Goal: Information Seeking & Learning: Understand process/instructions

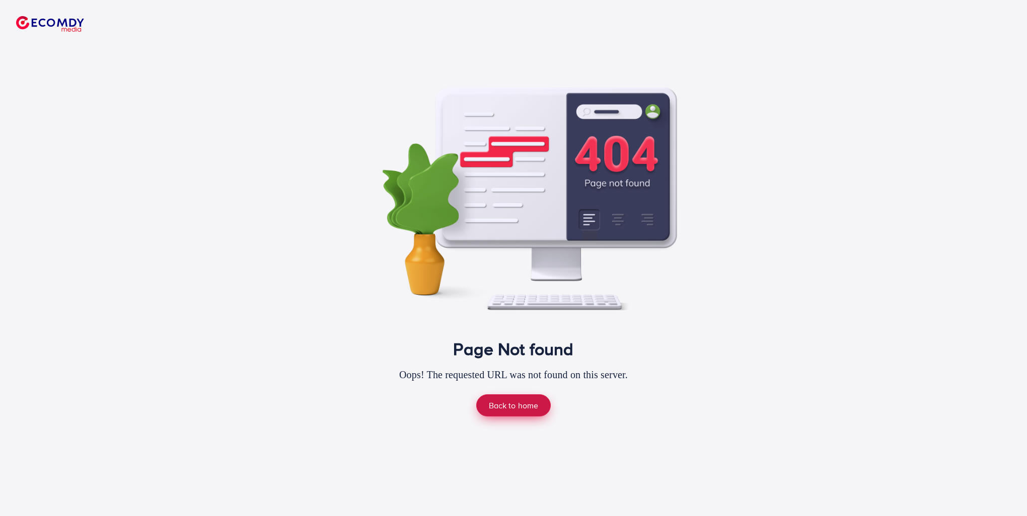
click at [490, 406] on link "Back to home" at bounding box center [513, 406] width 75 height 22
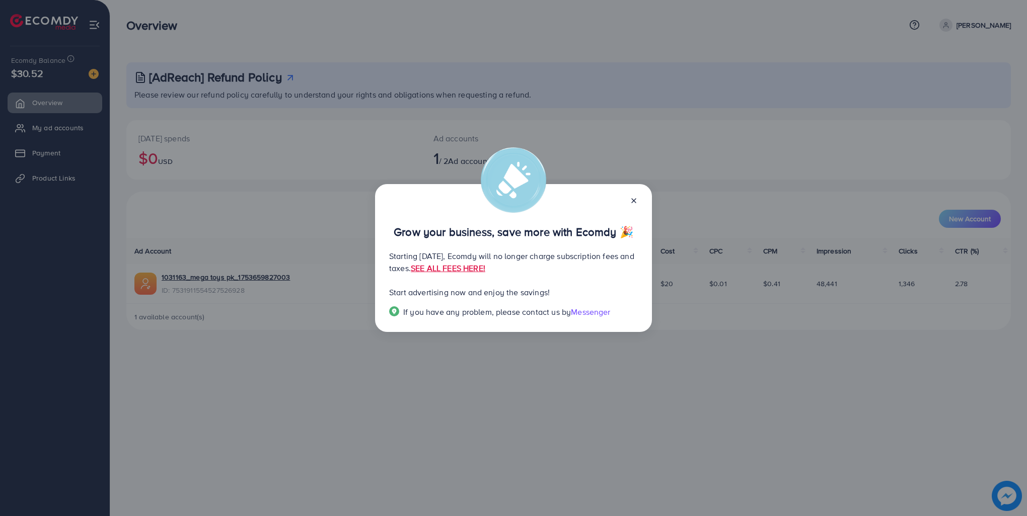
click at [636, 201] on icon at bounding box center [634, 201] width 8 height 8
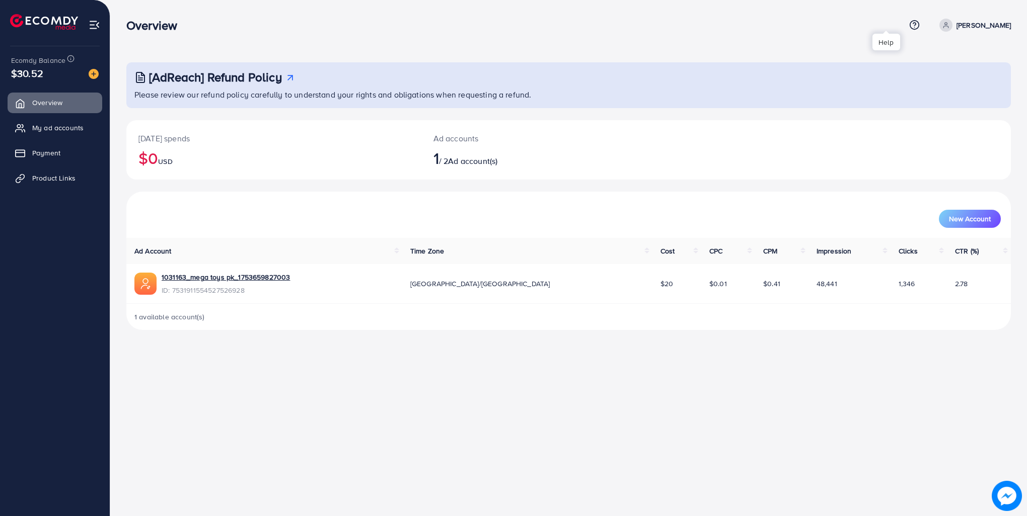
click at [909, 25] on icon at bounding box center [914, 25] width 11 height 11
click at [854, 102] on span "Term and policy" at bounding box center [878, 101] width 57 height 12
click at [910, 22] on circle at bounding box center [914, 25] width 9 height 9
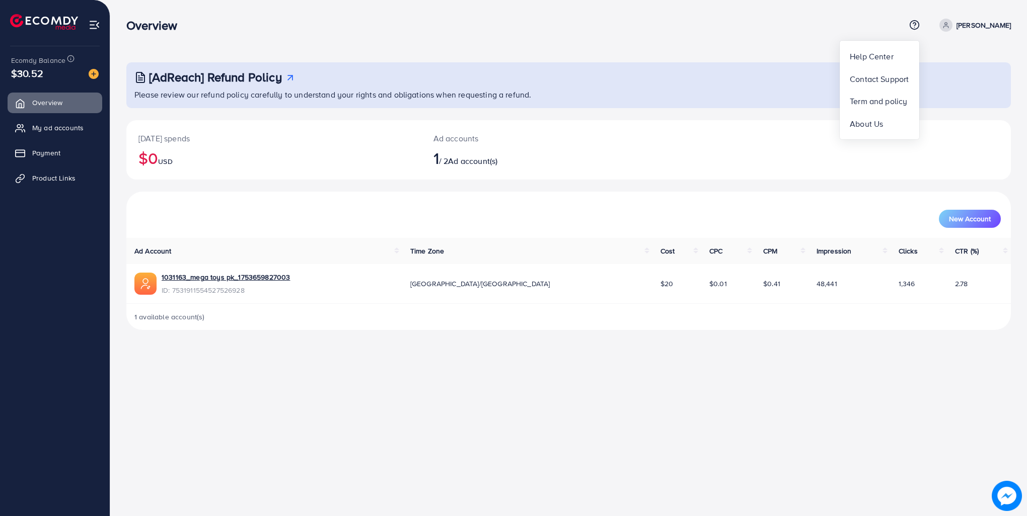
click at [961, 31] on link "[PERSON_NAME]" at bounding box center [973, 25] width 76 height 13
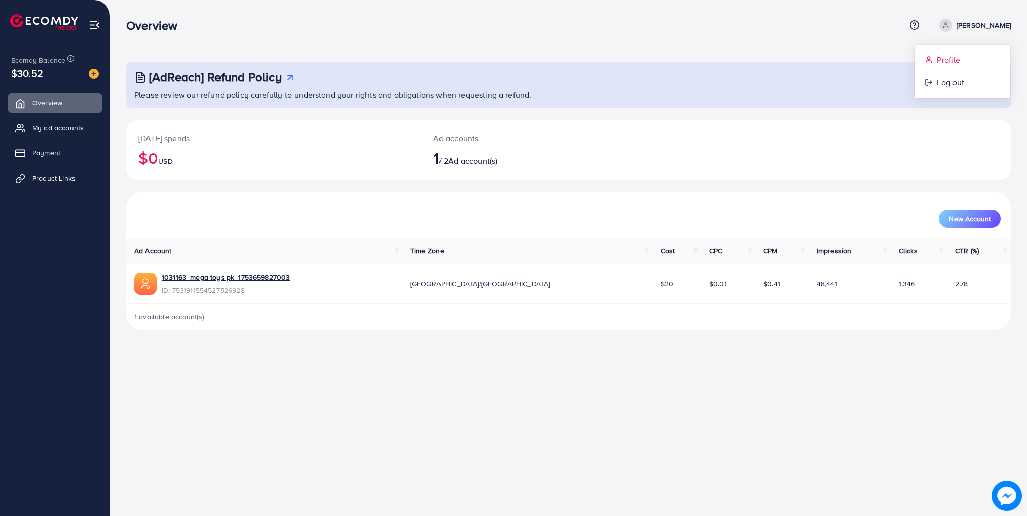
click at [943, 59] on span "Profile" at bounding box center [948, 60] width 23 height 12
select select "********"
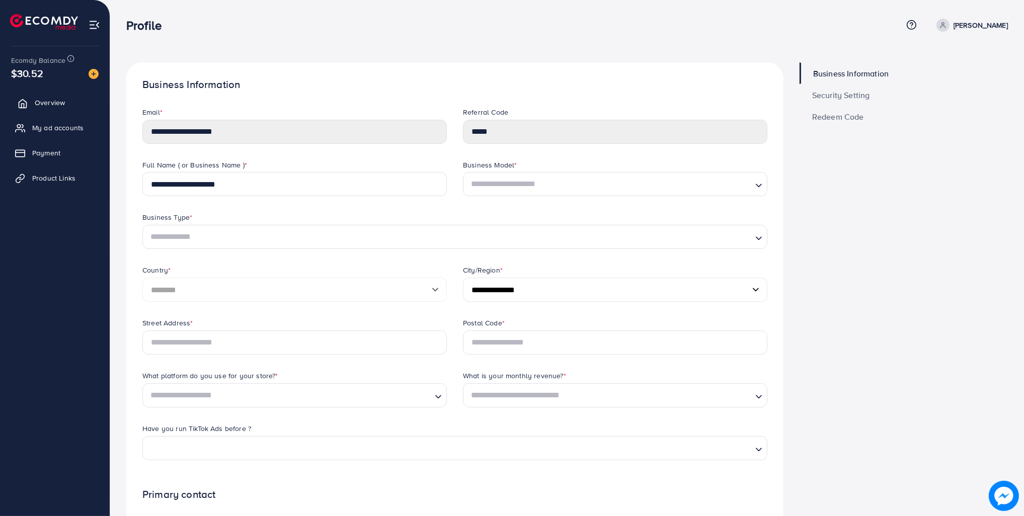
click at [37, 110] on link "Overview" at bounding box center [55, 103] width 95 height 20
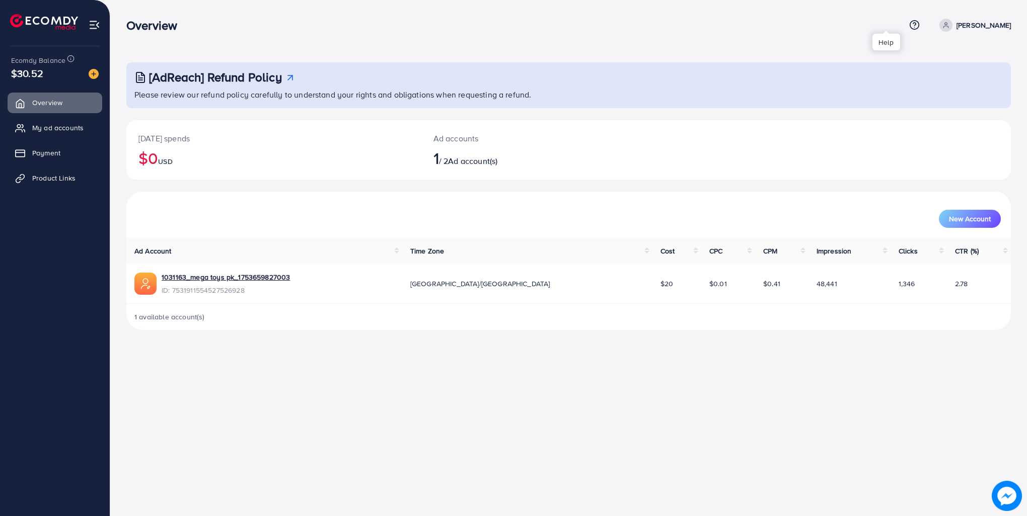
click at [909, 27] on icon at bounding box center [914, 25] width 11 height 11
click at [67, 132] on span "My ad accounts" at bounding box center [60, 128] width 51 height 10
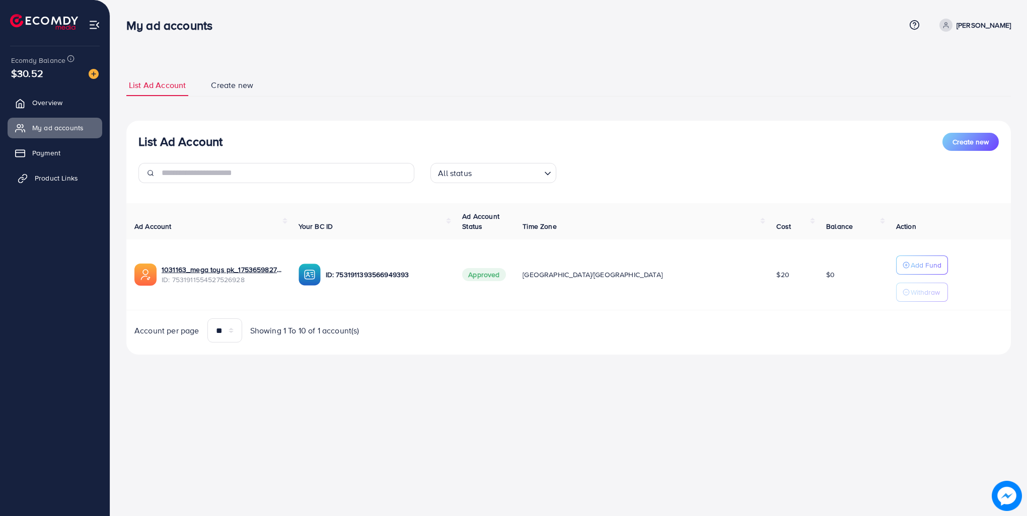
click at [82, 186] on link "Product Links" at bounding box center [55, 178] width 95 height 20
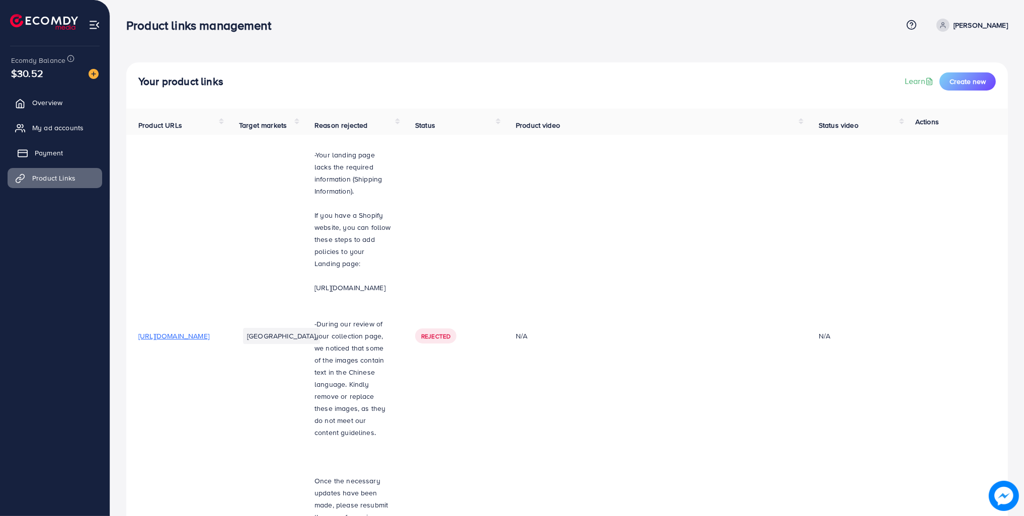
click at [47, 146] on link "Payment" at bounding box center [55, 153] width 95 height 20
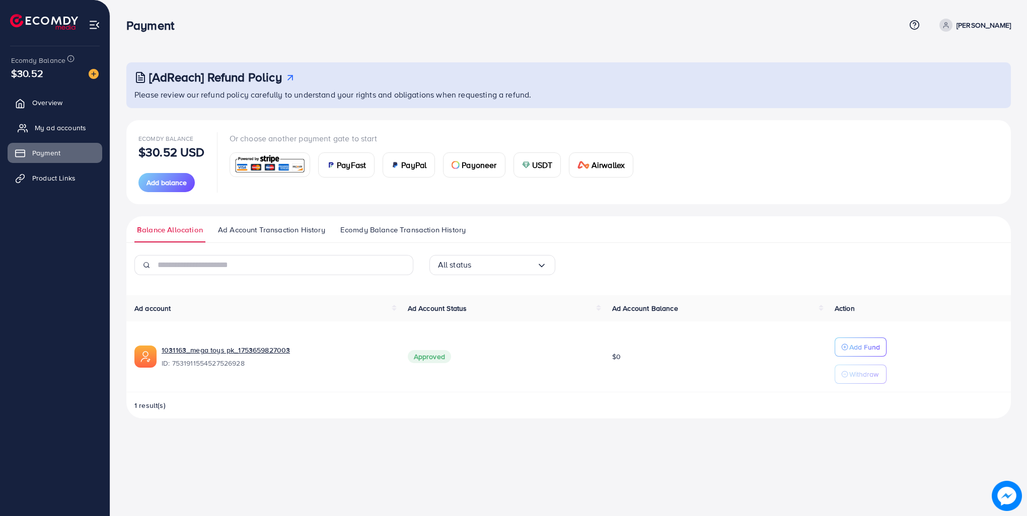
click at [59, 128] on span "My ad accounts" at bounding box center [60, 128] width 51 height 10
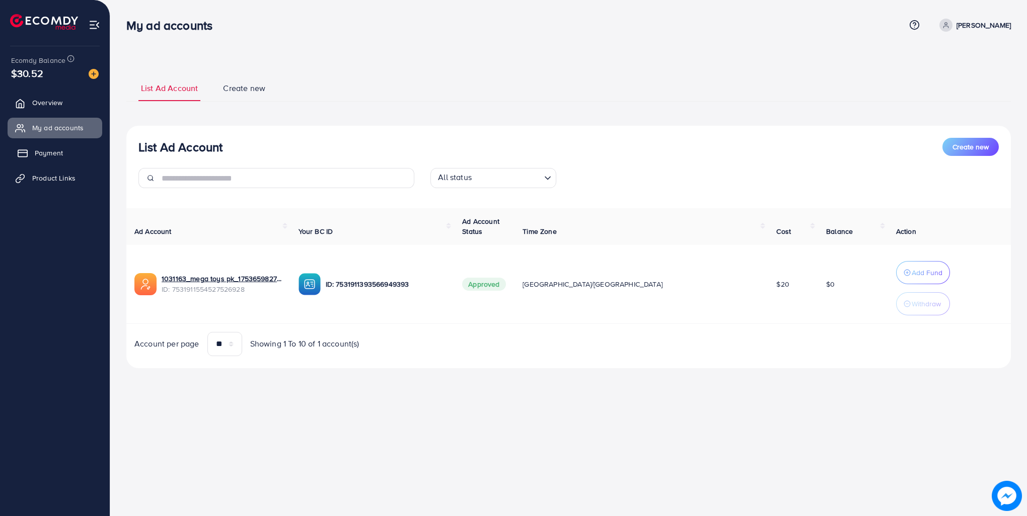
click at [63, 151] on link "Payment" at bounding box center [55, 153] width 95 height 20
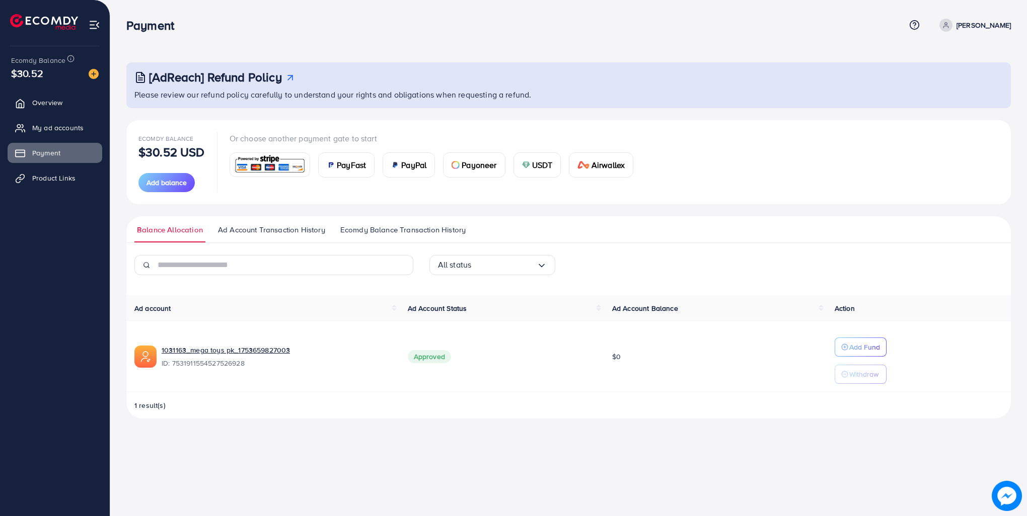
click at [271, 232] on span "Ad Account Transaction History" at bounding box center [271, 230] width 107 height 11
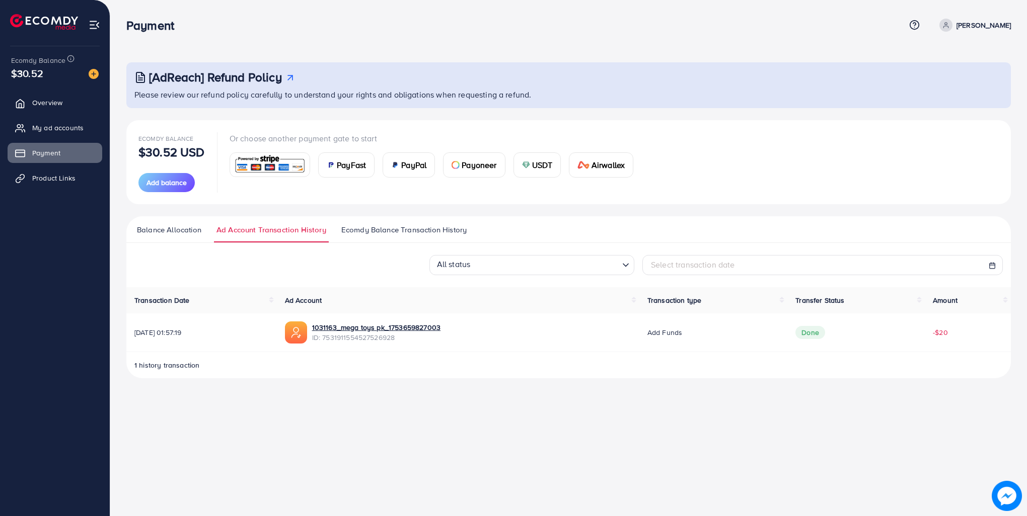
click at [391, 237] on link "Ecomdy Balance Transaction History" at bounding box center [404, 234] width 130 height 18
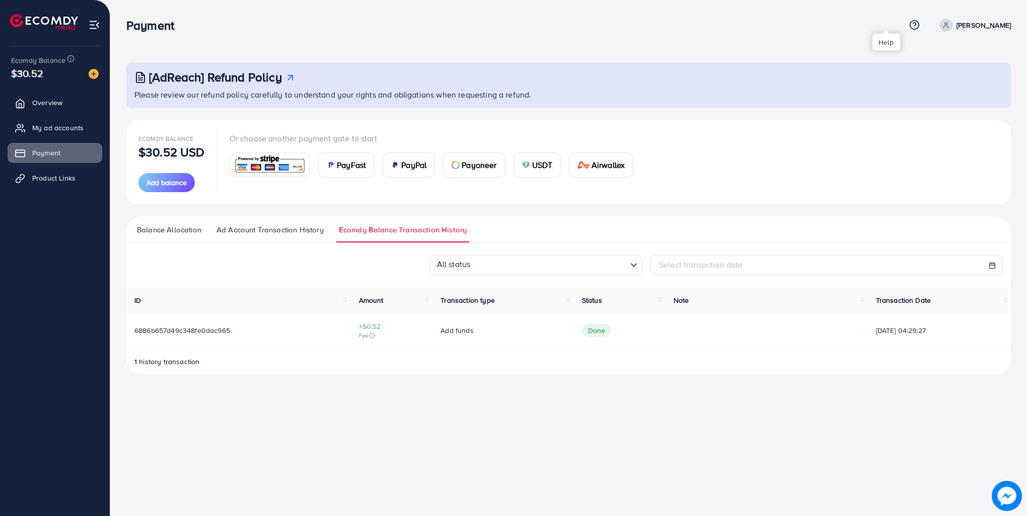
click at [909, 27] on icon at bounding box center [914, 25] width 11 height 11
click at [905, 25] on ul "Help Center Contact Support Term and policy About Us Muhammad haroon Azhar Prof…" at bounding box center [958, 25] width 106 height 13
click at [909, 25] on icon at bounding box center [914, 25] width 11 height 11
click at [703, 47] on div "[AdReach] Refund Policy Please review our refund policy carefully to understand…" at bounding box center [568, 195] width 917 height 391
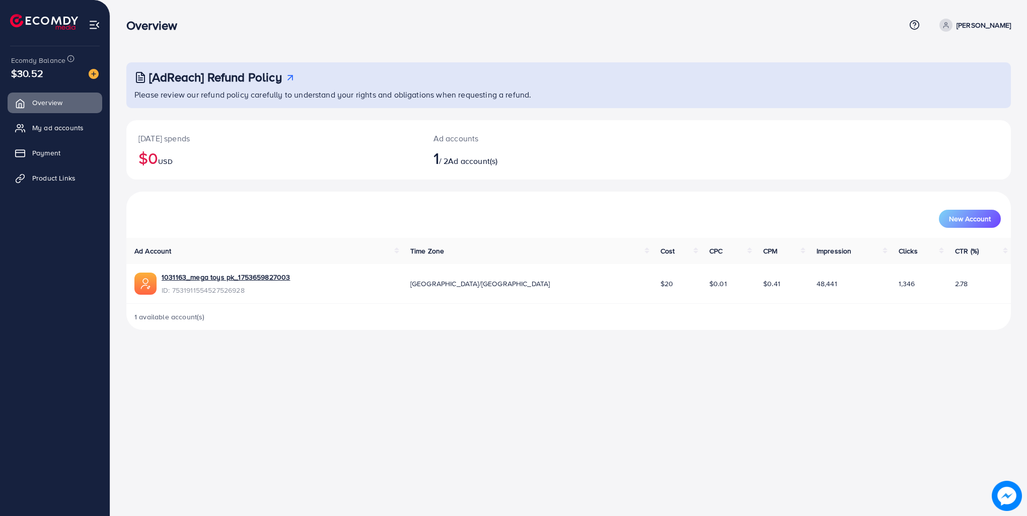
click at [935, 20] on link "[PERSON_NAME]" at bounding box center [973, 25] width 76 height 13
click at [956, 20] on p "[PERSON_NAME]" at bounding box center [983, 25] width 54 height 12
click at [905, 29] on ul "Help Center Contact Support Term and policy About Us Muhammad haroon Azhar Prof…" at bounding box center [958, 25] width 106 height 13
click at [914, 27] on line at bounding box center [914, 27] width 0 height 0
click at [840, 159] on div "Today's spends $0 USD Ad accounts 1 / 2 Ad account(s)" at bounding box center [568, 149] width 884 height 59
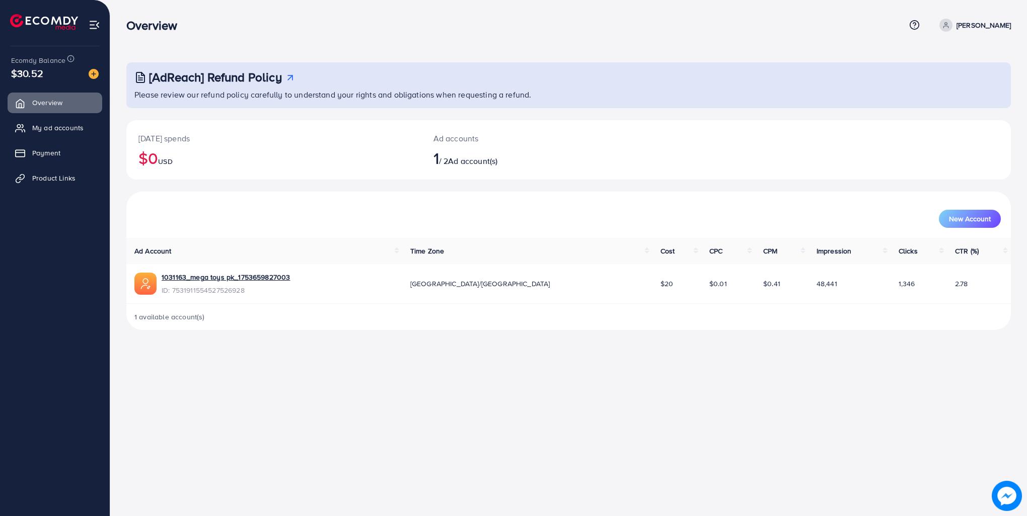
click at [875, 20] on div "Overview" at bounding box center [515, 25] width 779 height 15
click at [909, 22] on icon at bounding box center [914, 25] width 11 height 11
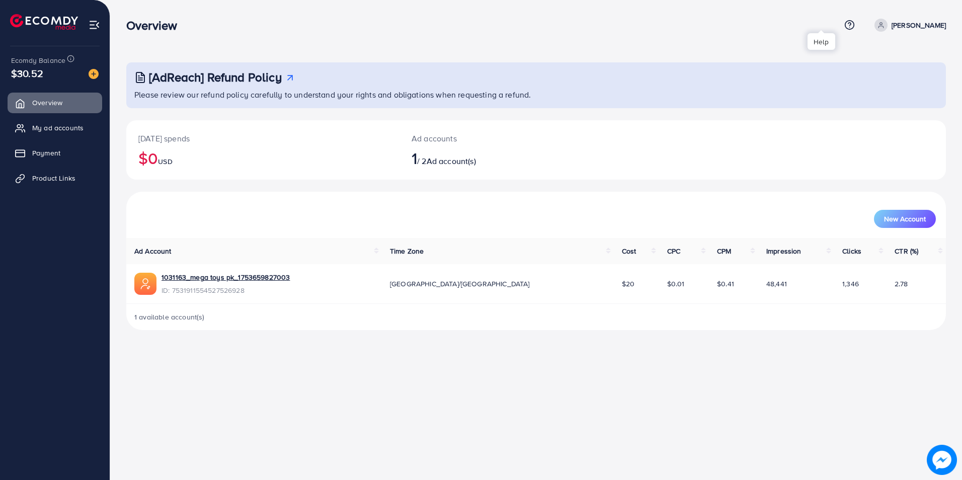
click at [845, 21] on icon at bounding box center [850, 25] width 11 height 11
click at [845, 29] on icon at bounding box center [850, 25] width 11 height 11
drag, startPoint x: 915, startPoint y: 0, endPoint x: 473, endPoint y: 71, distance: 447.6
click at [473, 71] on div "[AdReach] Refund Policy" at bounding box center [537, 77] width 806 height 15
click at [841, 26] on link at bounding box center [848, 25] width 15 height 11
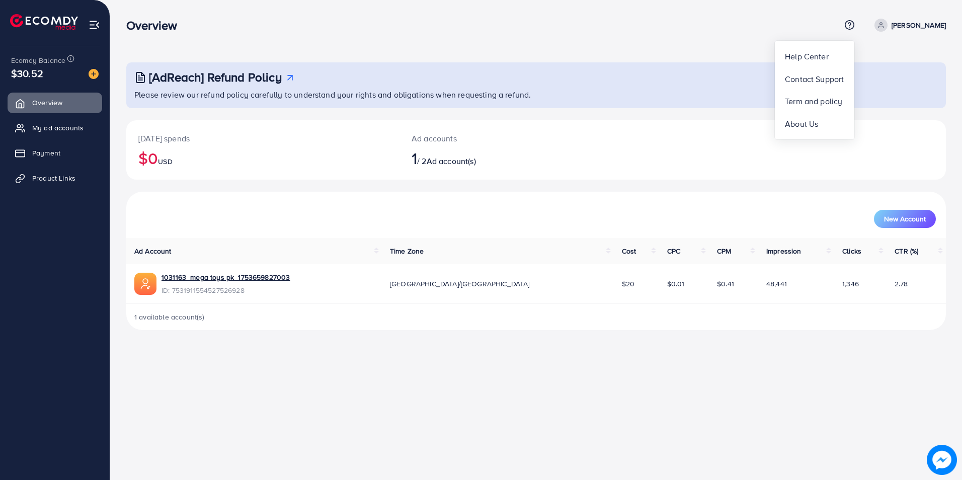
click at [622, 8] on nav "Overview Help Center Contact Support Term and policy About Us [PERSON_NAME] Pro…" at bounding box center [536, 25] width 820 height 36
